Goal: Information Seeking & Learning: Learn about a topic

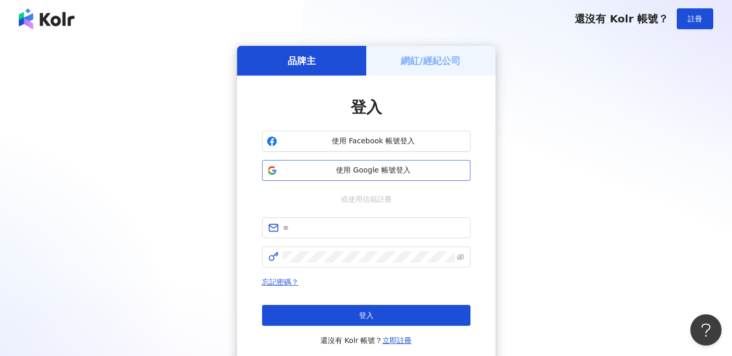
click at [364, 167] on span "使用 Google 帳號登入" at bounding box center [373, 170] width 184 height 10
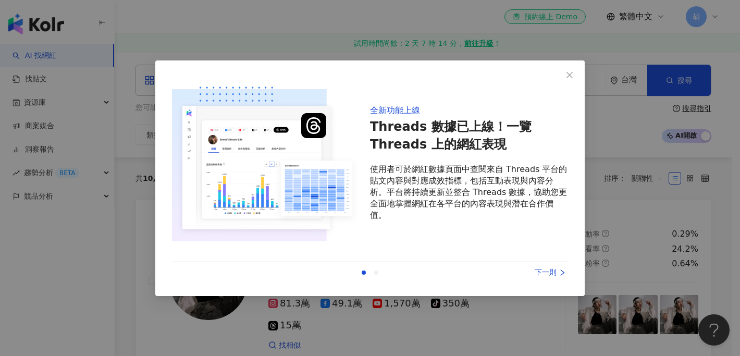
click at [549, 272] on div "下一則" at bounding box center [529, 272] width 78 height 11
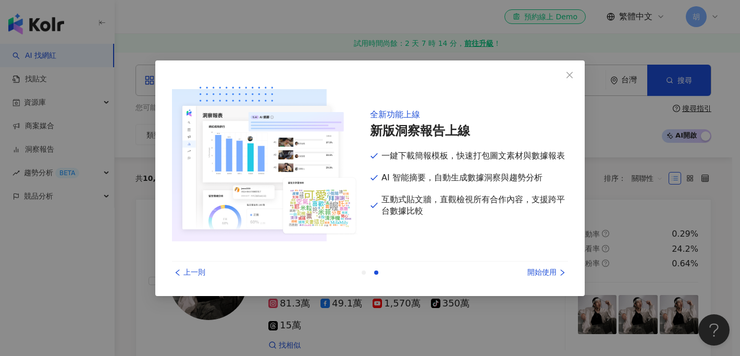
click at [549, 272] on div "開始使用" at bounding box center [529, 272] width 78 height 11
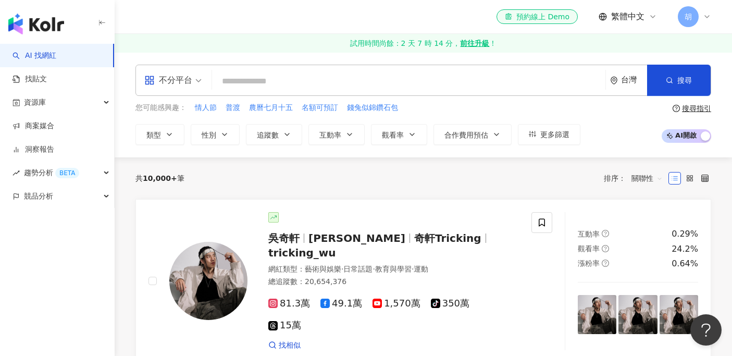
click at [281, 77] on input "search" at bounding box center [408, 81] width 385 height 20
type input "*"
paste input "*****"
type input "*****"
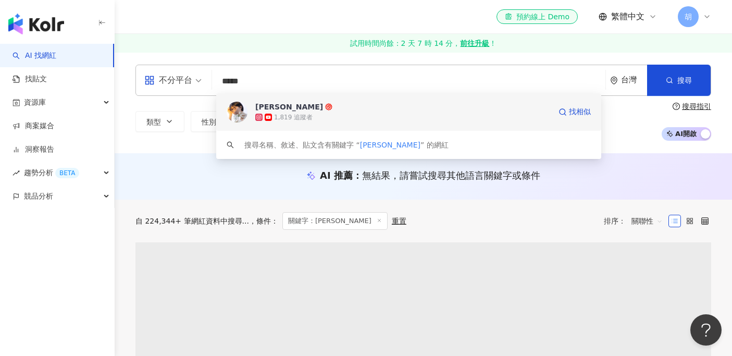
click at [294, 109] on span "[PERSON_NAME]" at bounding box center [403, 107] width 296 height 10
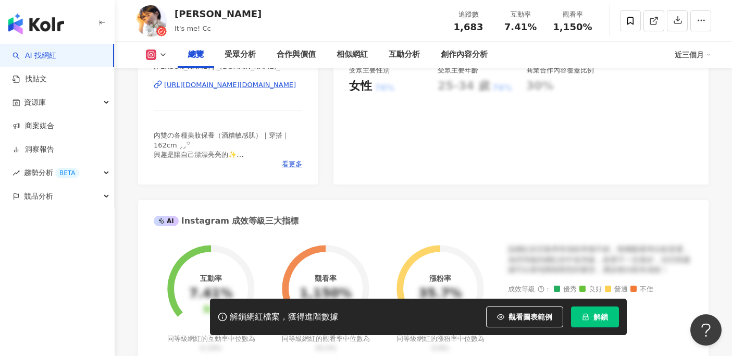
scroll to position [412, 0]
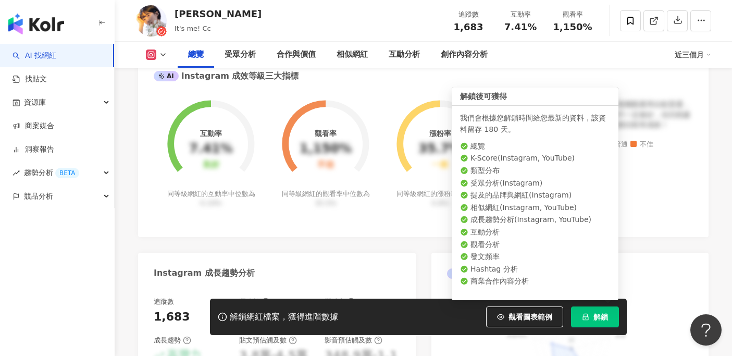
click at [590, 315] on button "解鎖" at bounding box center [595, 316] width 48 height 21
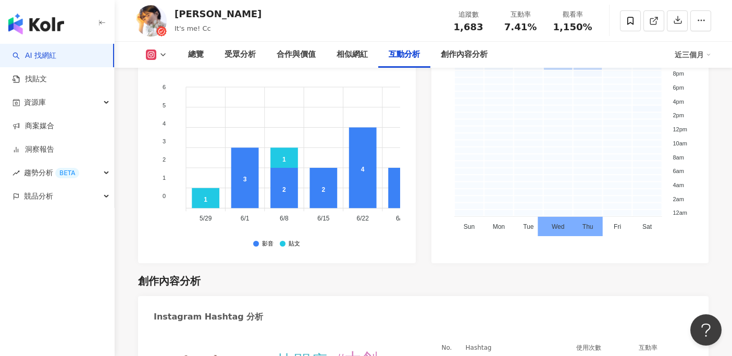
scroll to position [2943, 0]
